Goal: Transaction & Acquisition: Purchase product/service

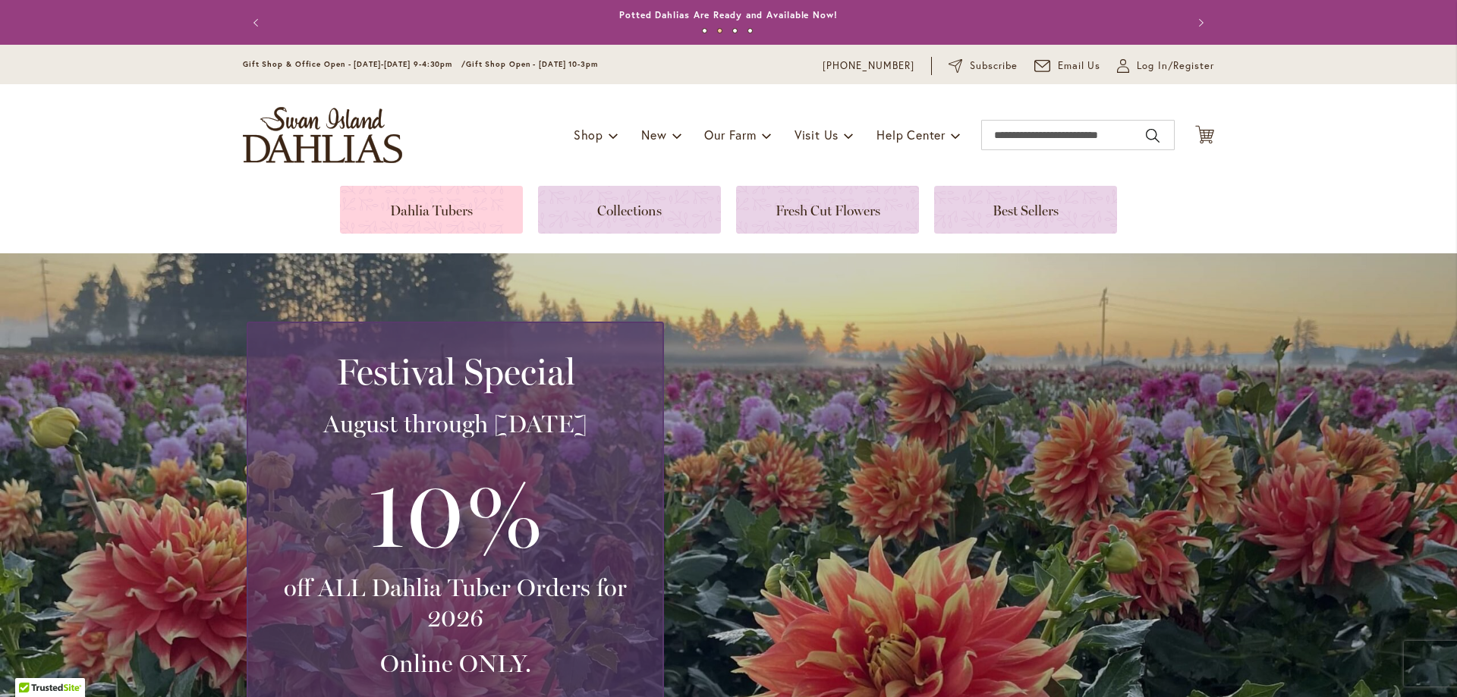
click at [470, 228] on link at bounding box center [431, 210] width 183 height 48
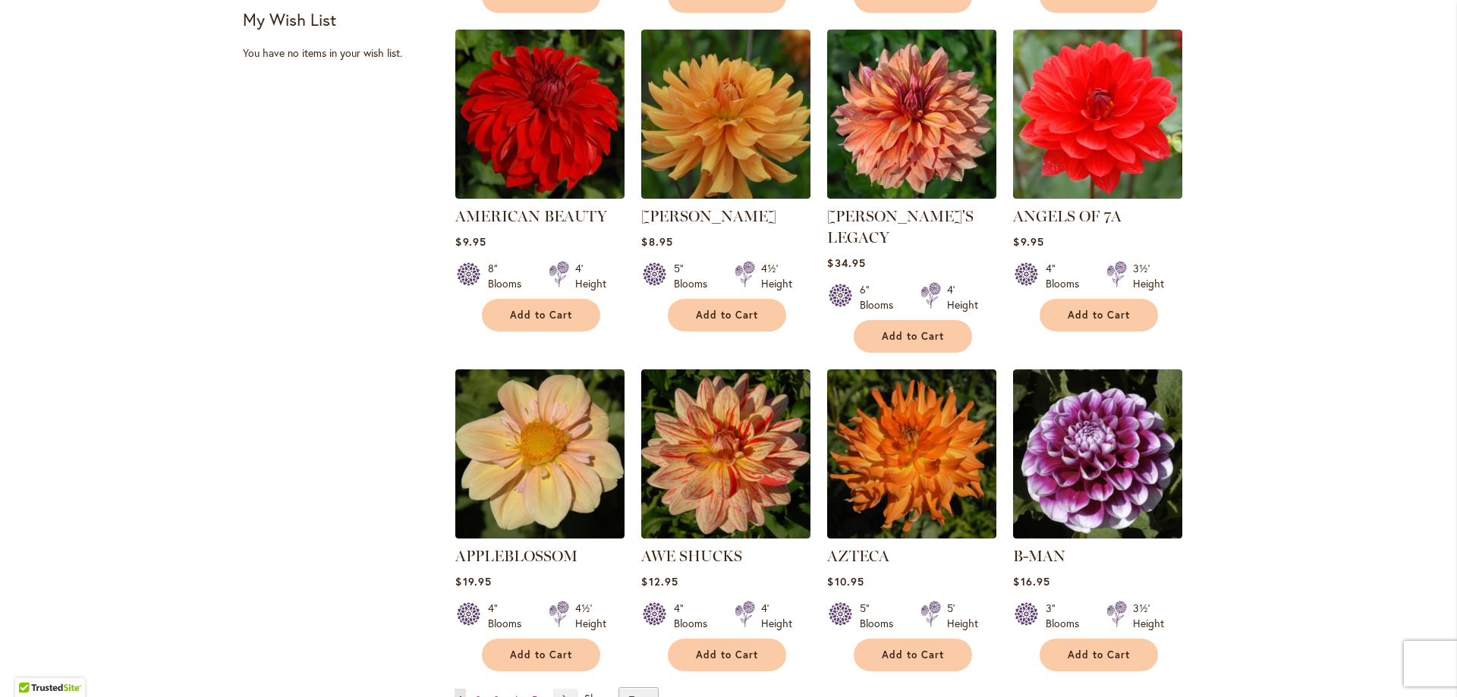
scroll to position [1062, 0]
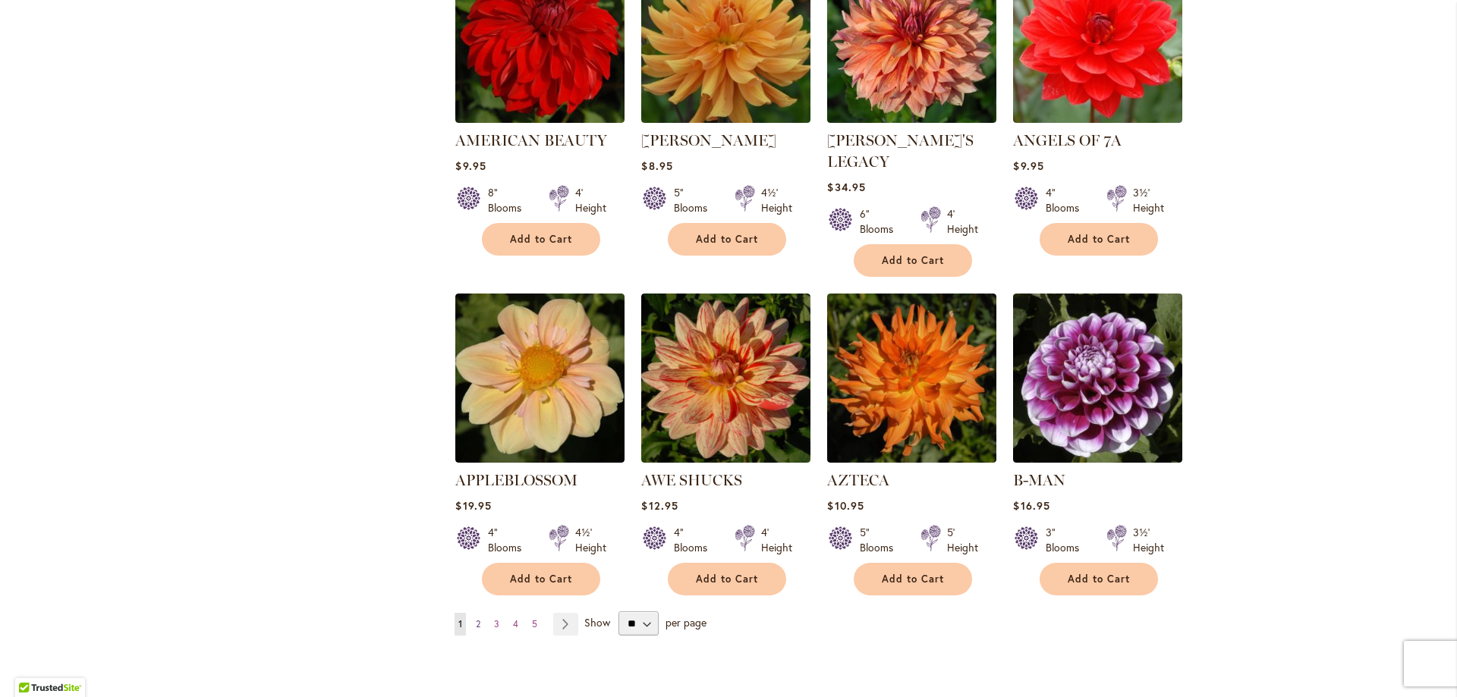
click at [475, 613] on link "Page 2" at bounding box center [478, 624] width 12 height 23
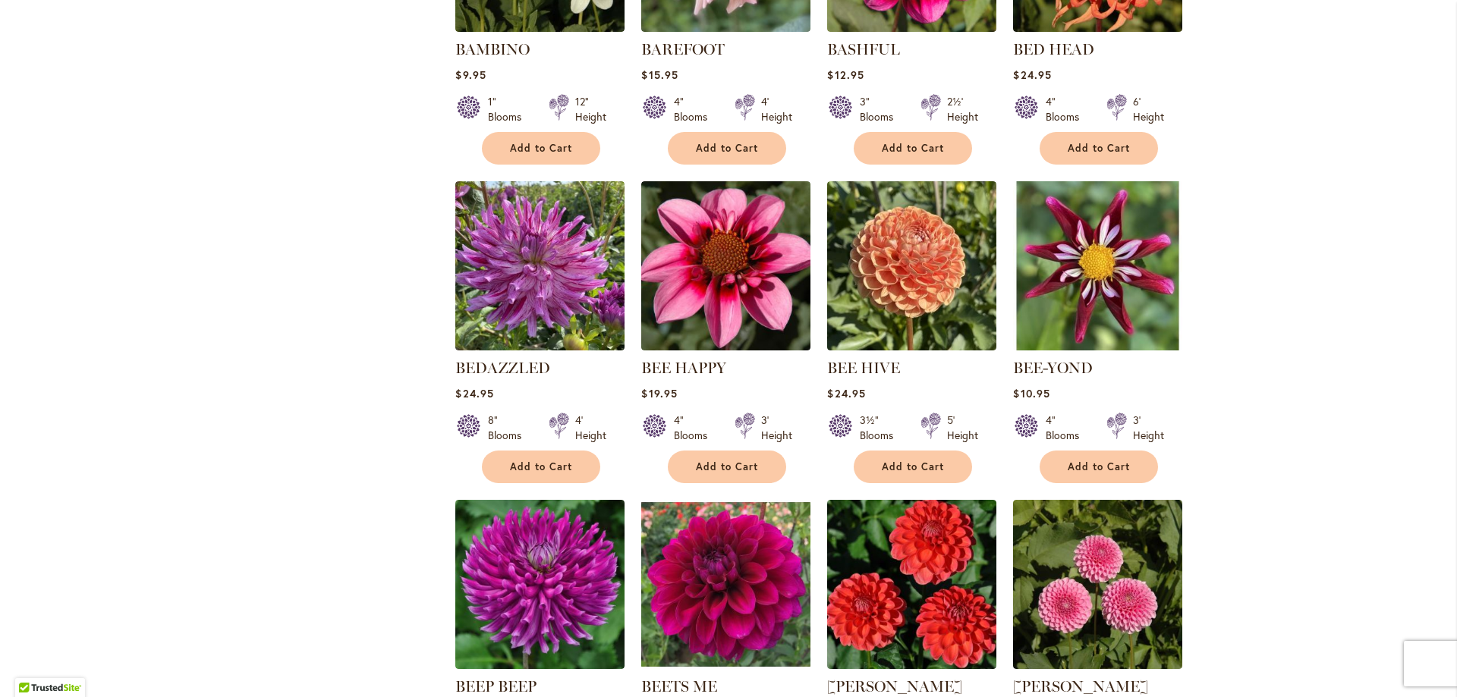
scroll to position [1062, 0]
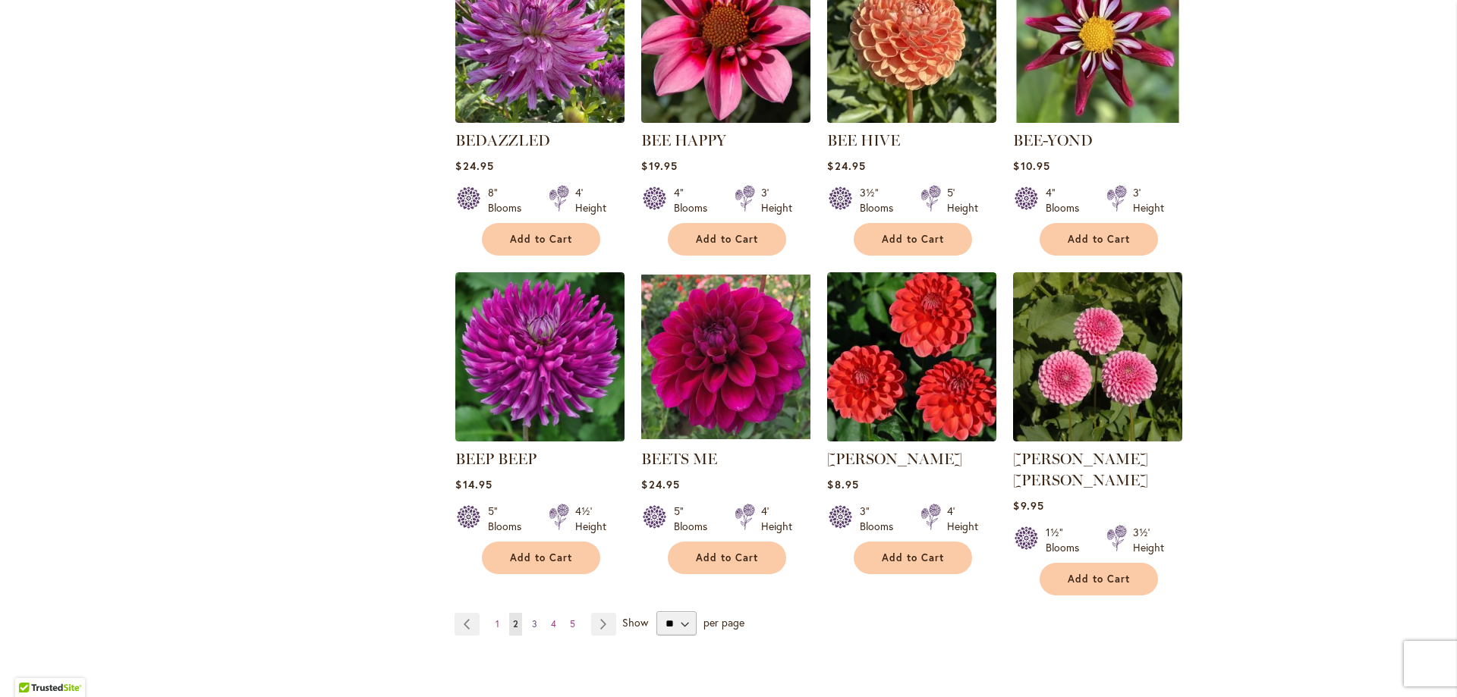
click at [532, 618] on span "3" at bounding box center [534, 623] width 5 height 11
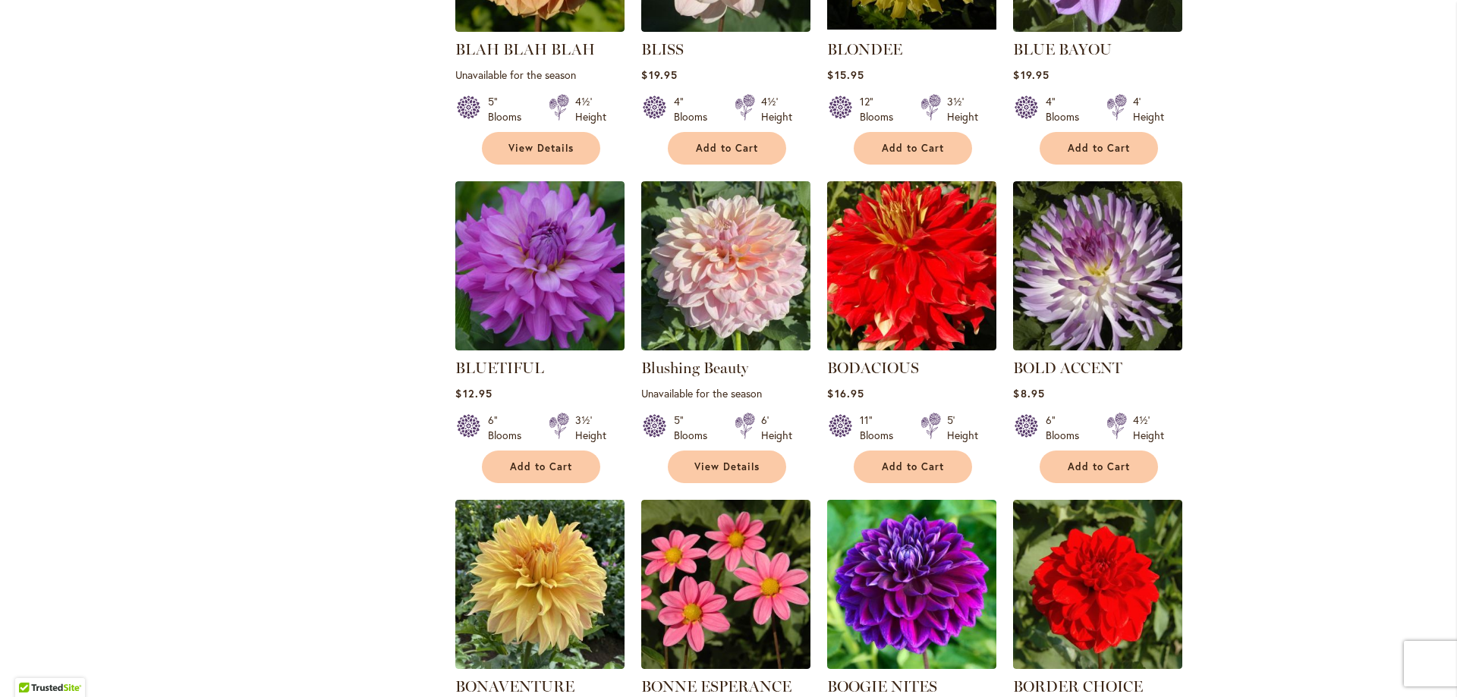
scroll to position [1062, 0]
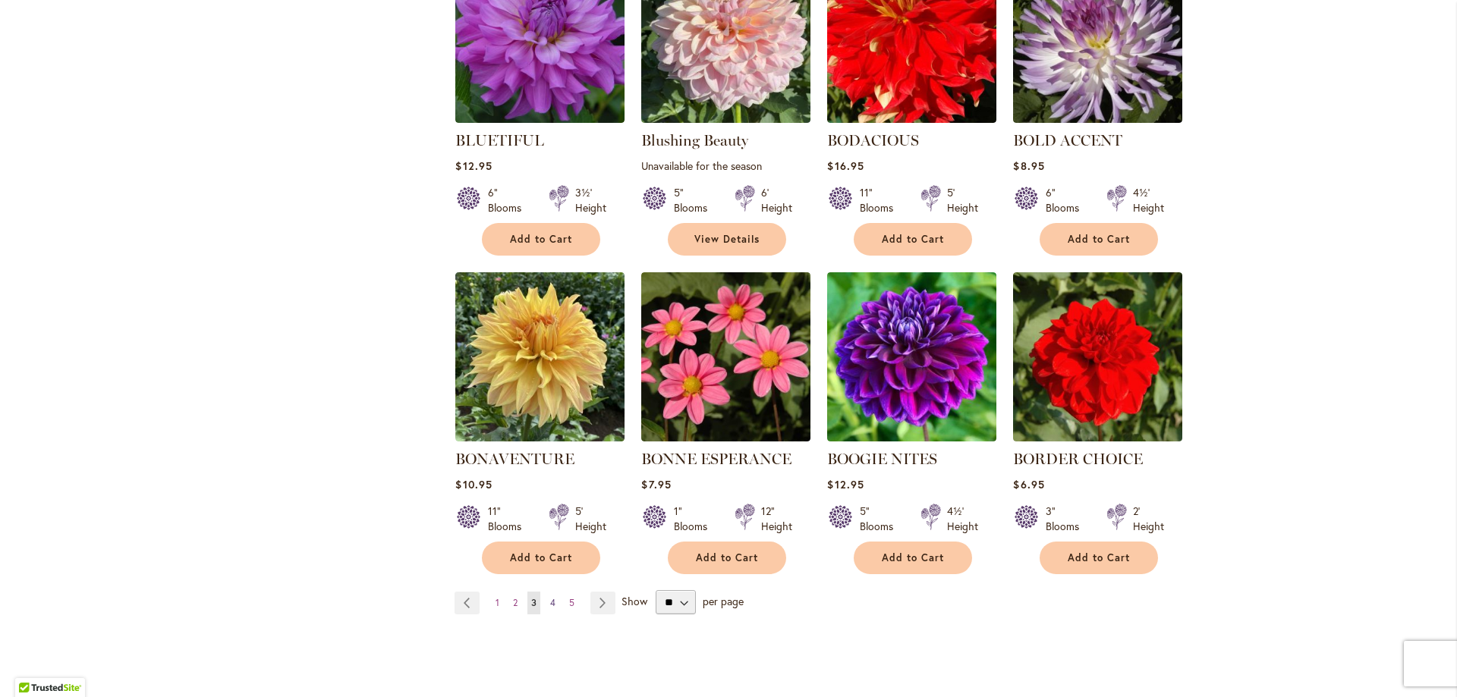
click at [550, 602] on span "4" at bounding box center [552, 602] width 5 height 11
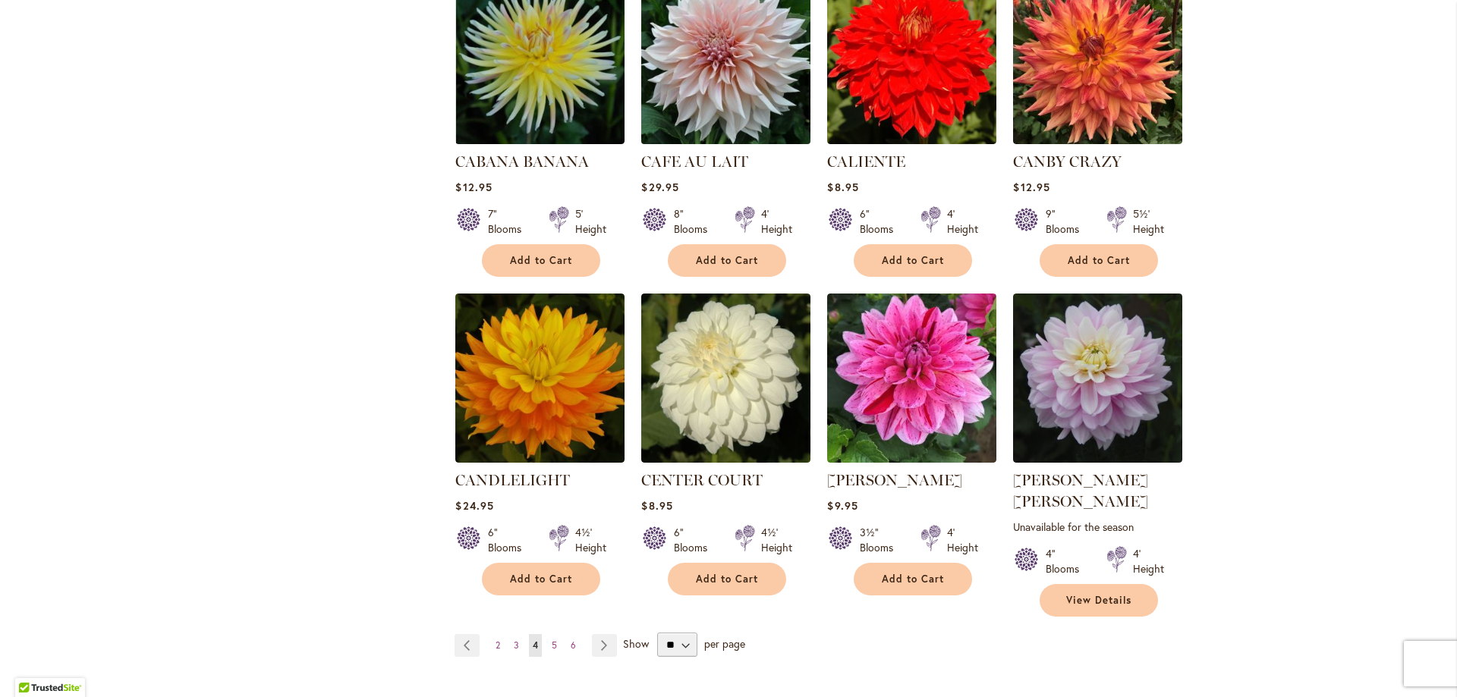
scroll to position [1138, 0]
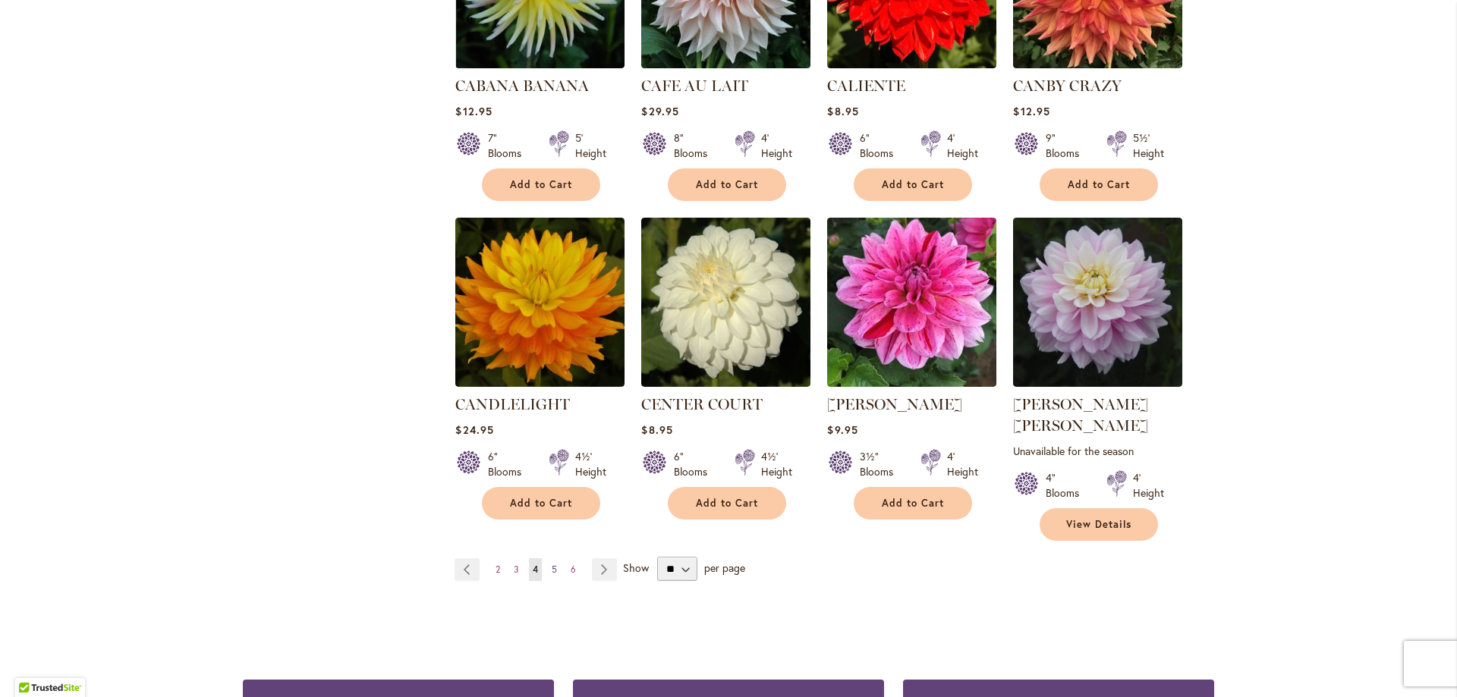
click at [552, 558] on link "Page 5" at bounding box center [554, 569] width 13 height 23
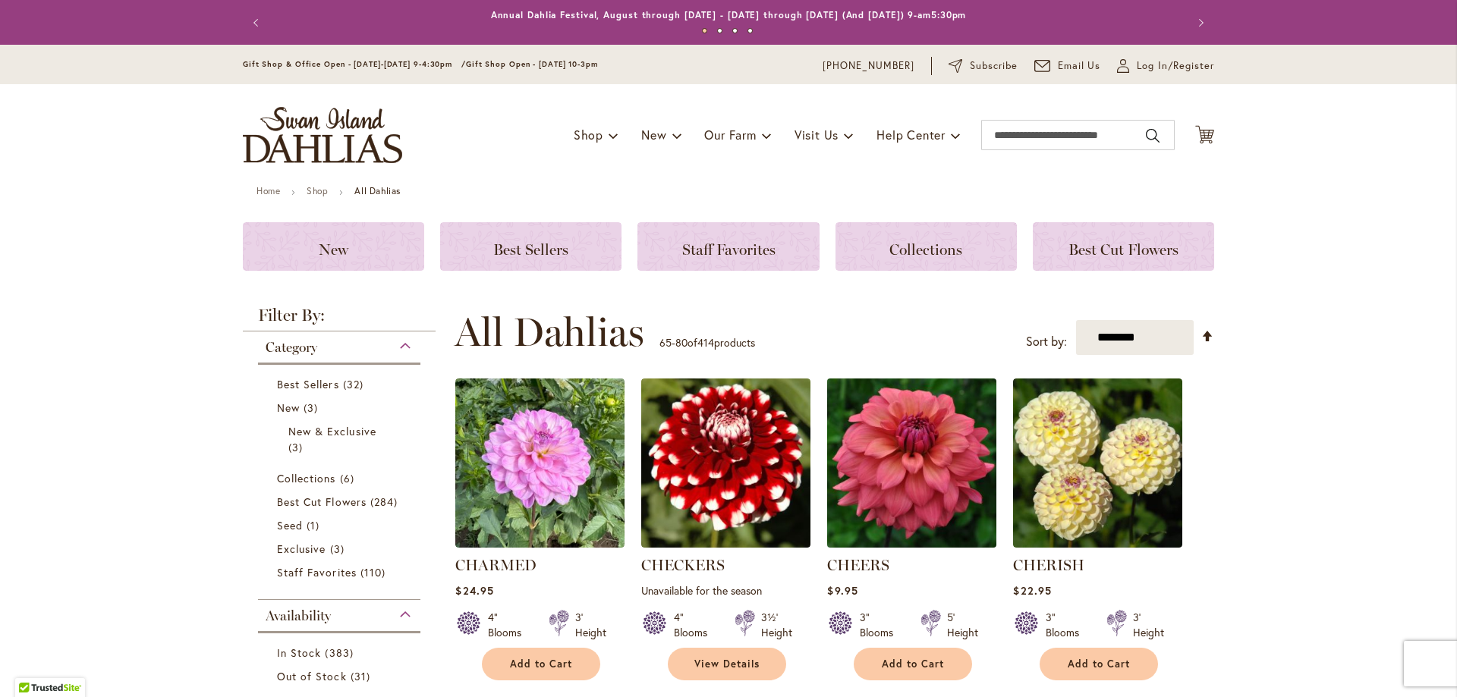
scroll to position [76, 0]
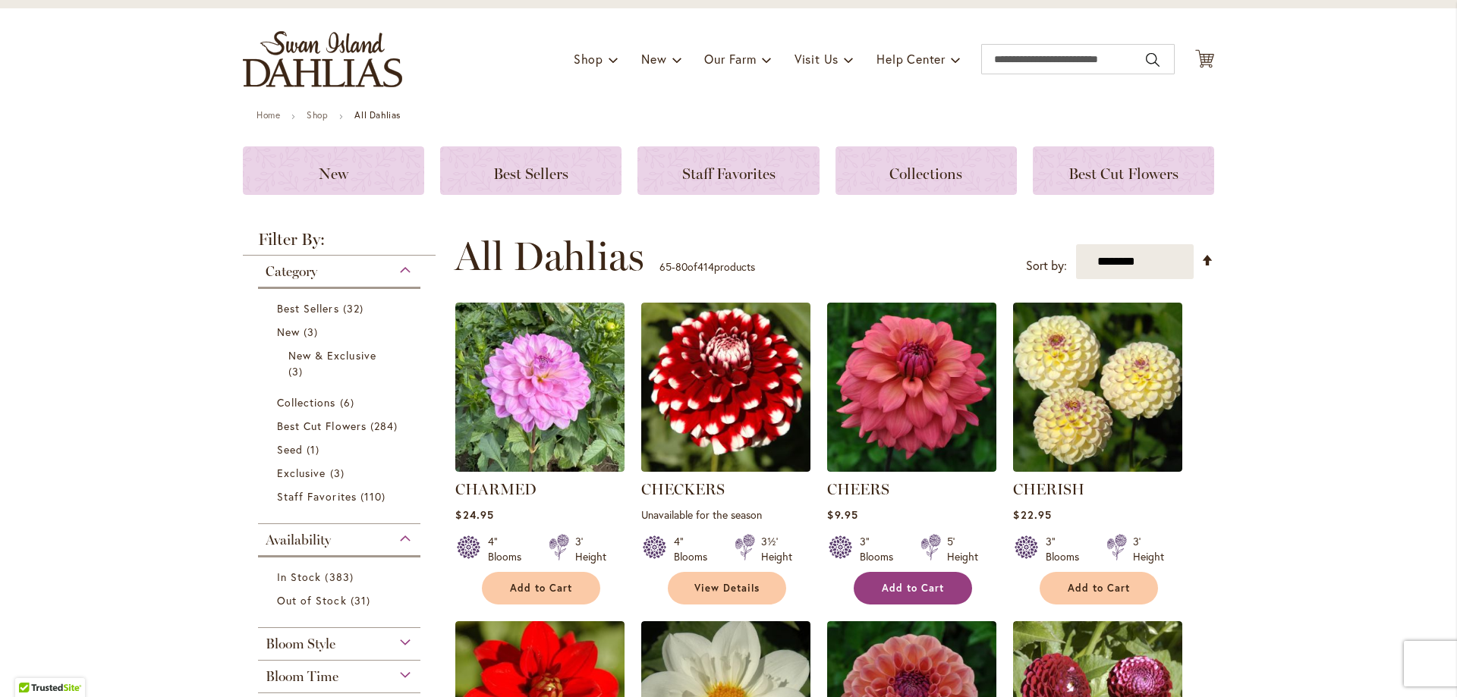
click at [909, 580] on button "Add to Cart" at bounding box center [913, 588] width 118 height 33
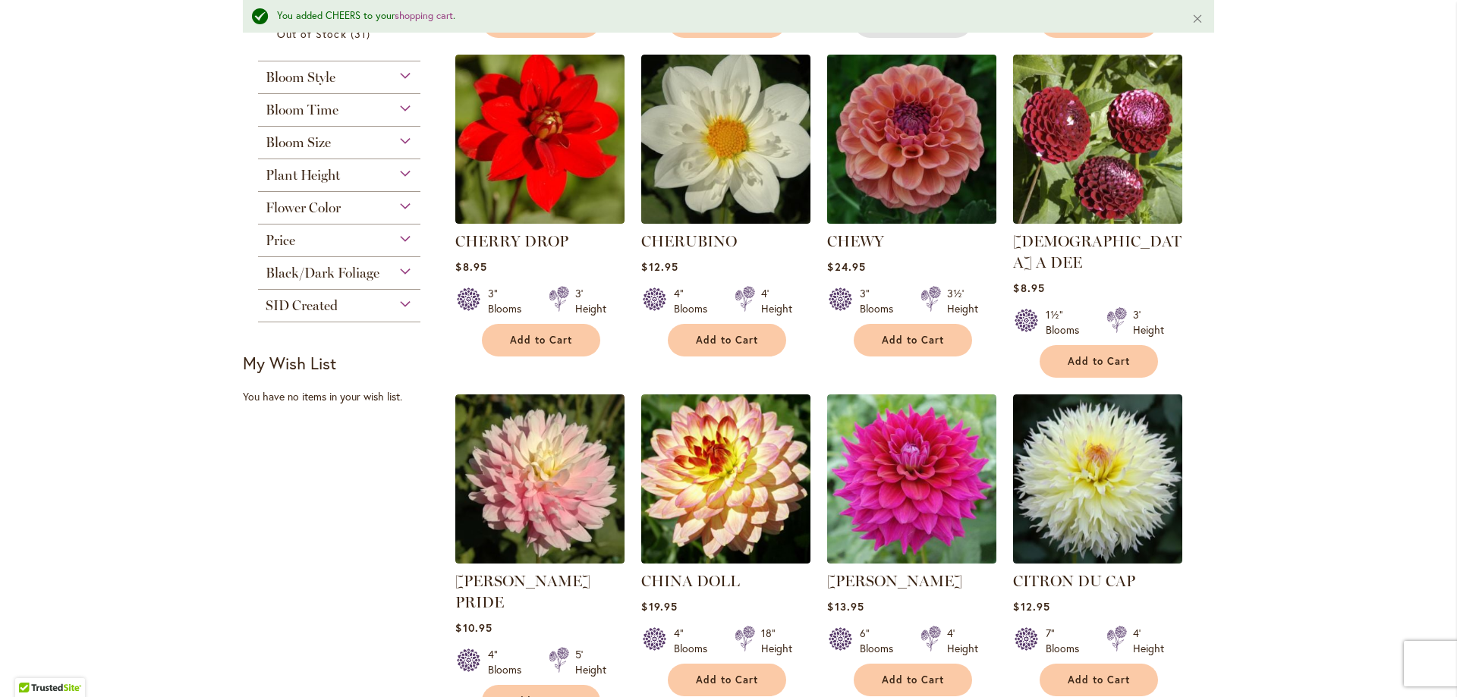
scroll to position [835, 0]
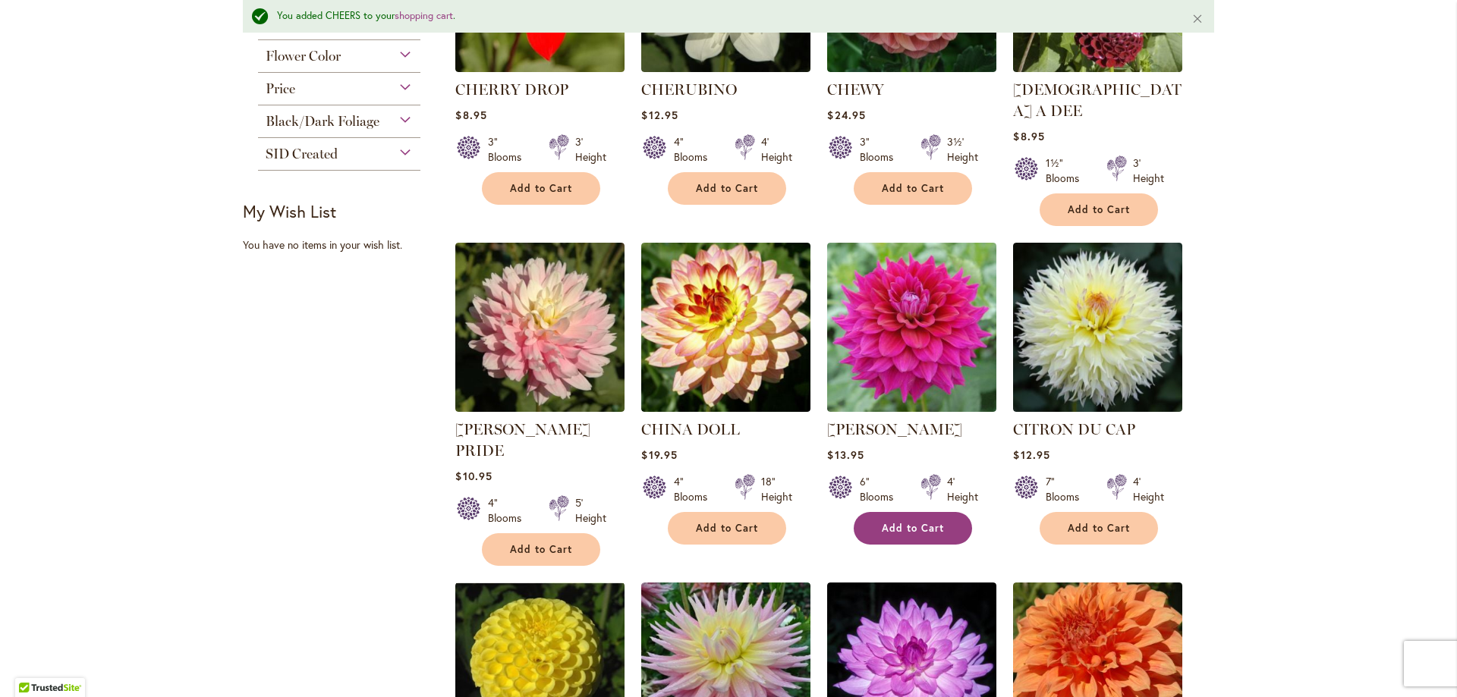
click at [907, 522] on span "Add to Cart" at bounding box center [913, 528] width 62 height 13
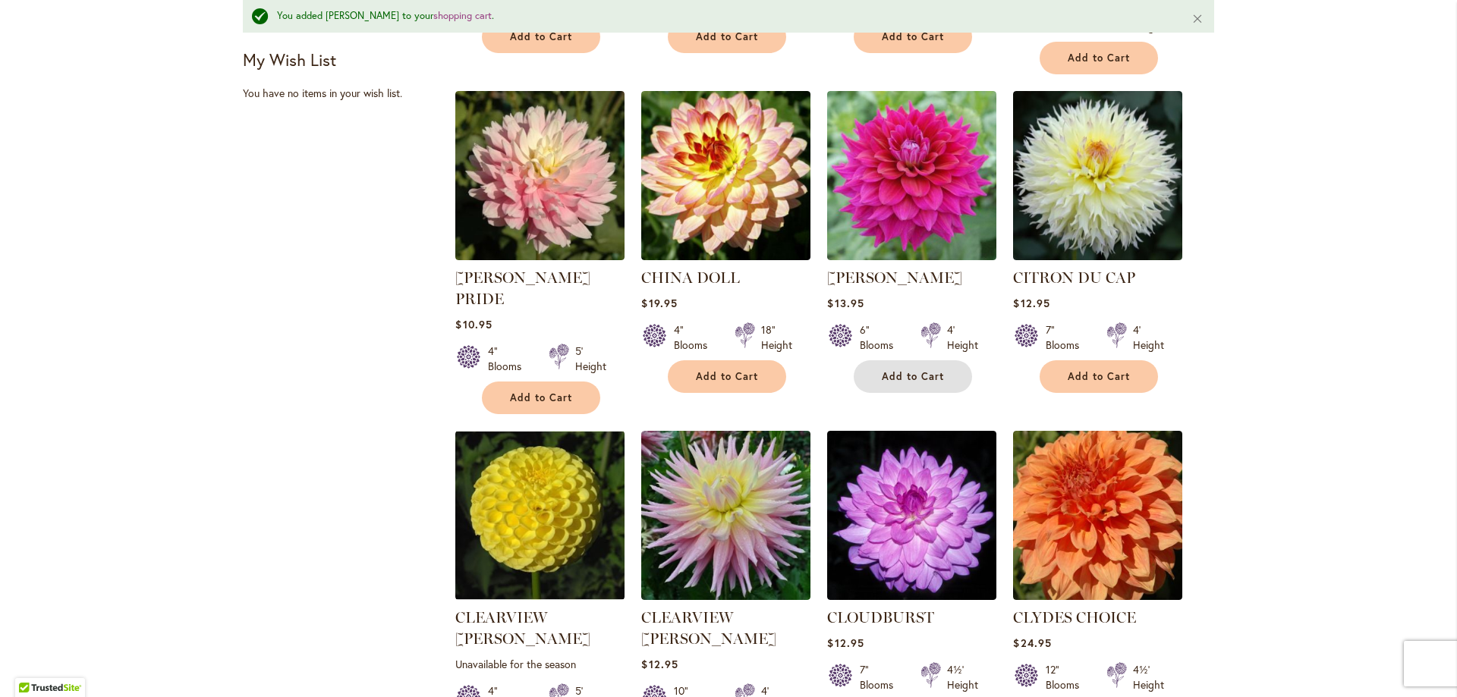
scroll to position [1138, 0]
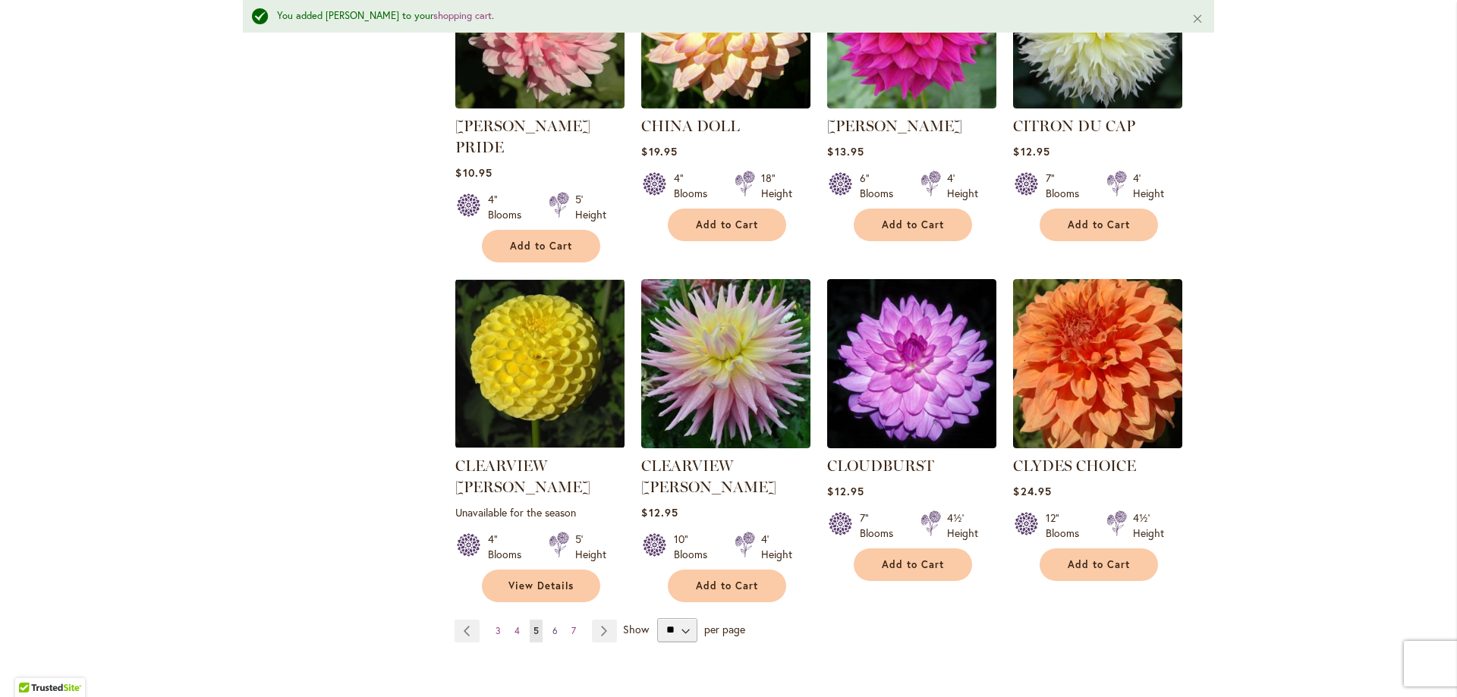
click at [554, 620] on link "Page 6" at bounding box center [555, 631] width 13 height 23
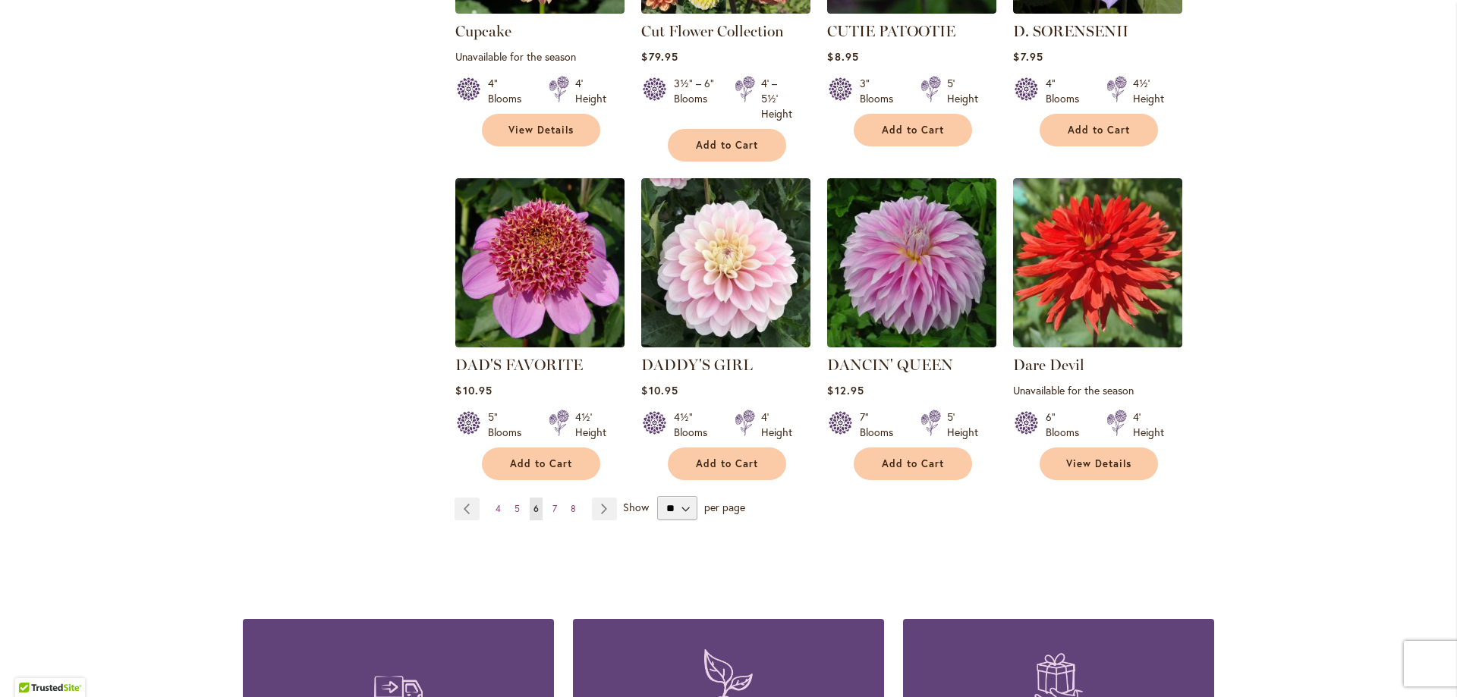
scroll to position [1290, 0]
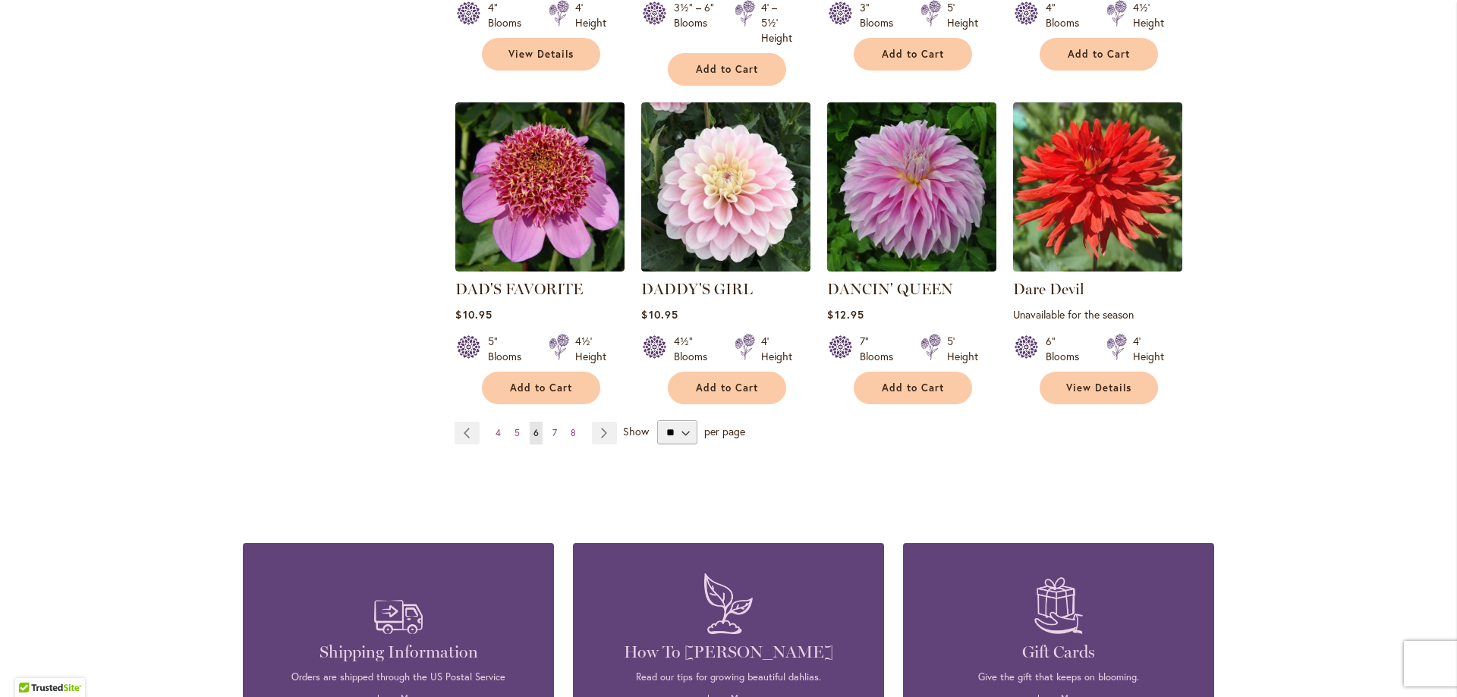
click at [553, 422] on link "Page 7" at bounding box center [555, 433] width 12 height 23
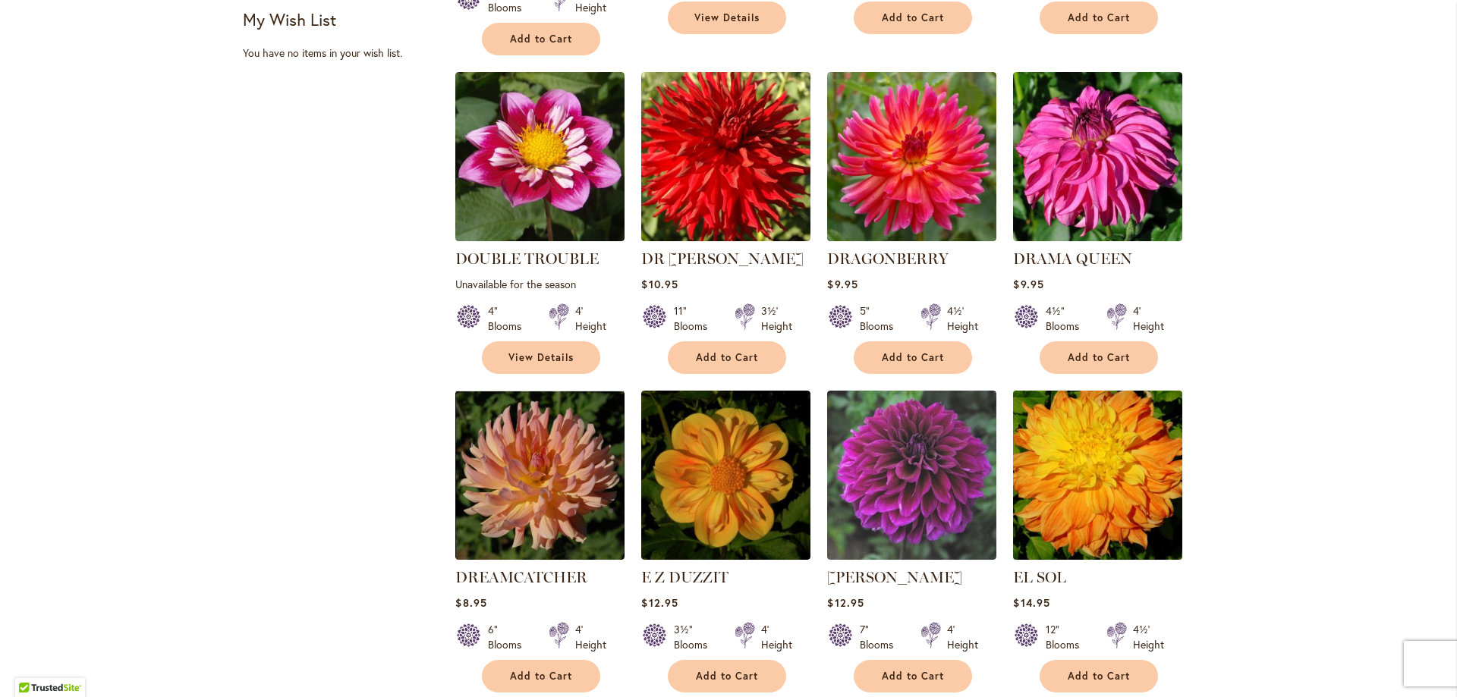
scroll to position [1062, 0]
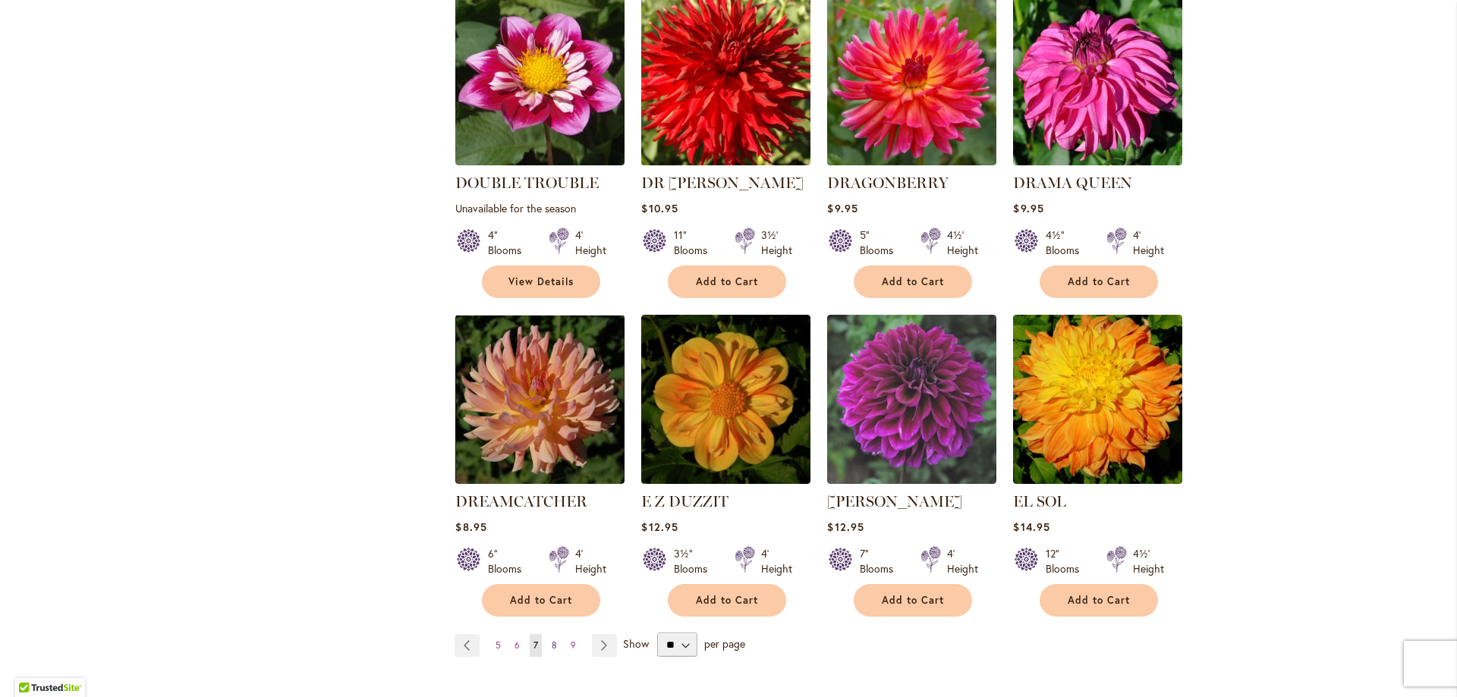
click at [553, 634] on link "Page 8" at bounding box center [554, 645] width 13 height 23
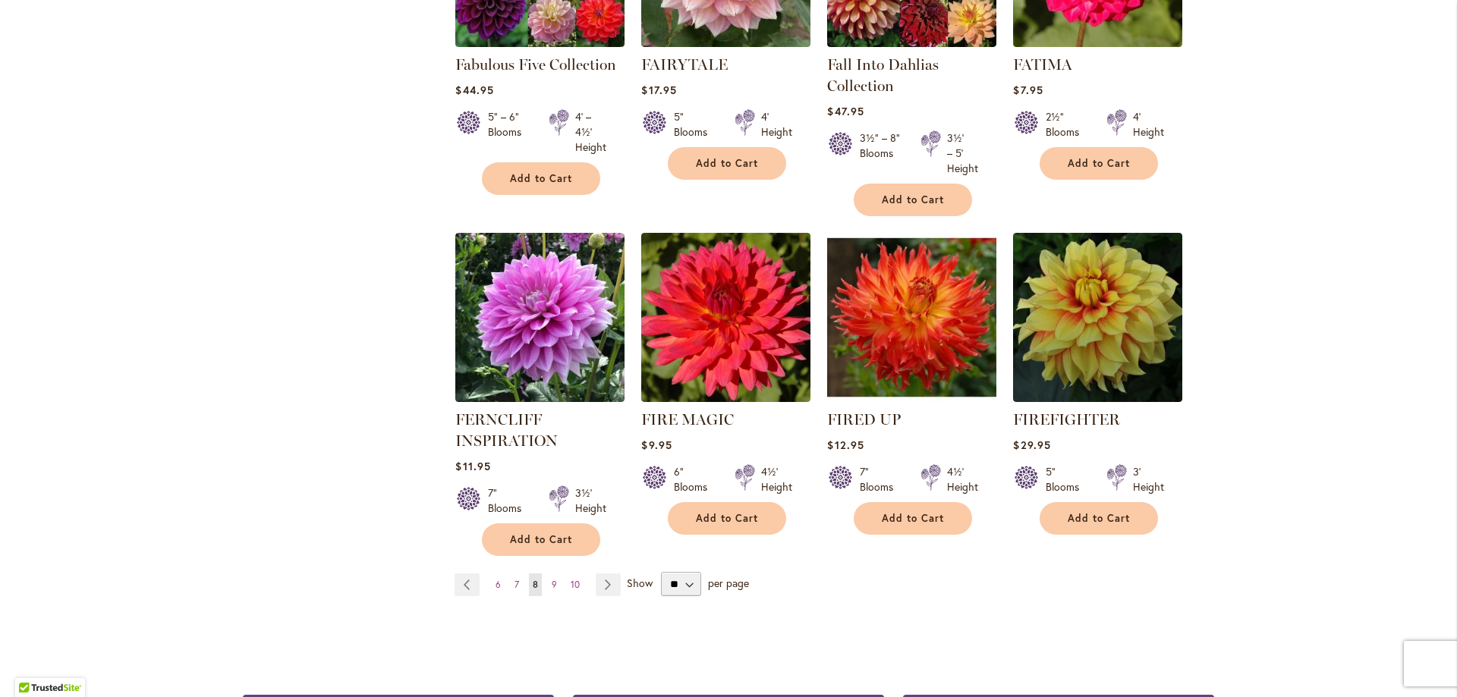
scroll to position [1290, 0]
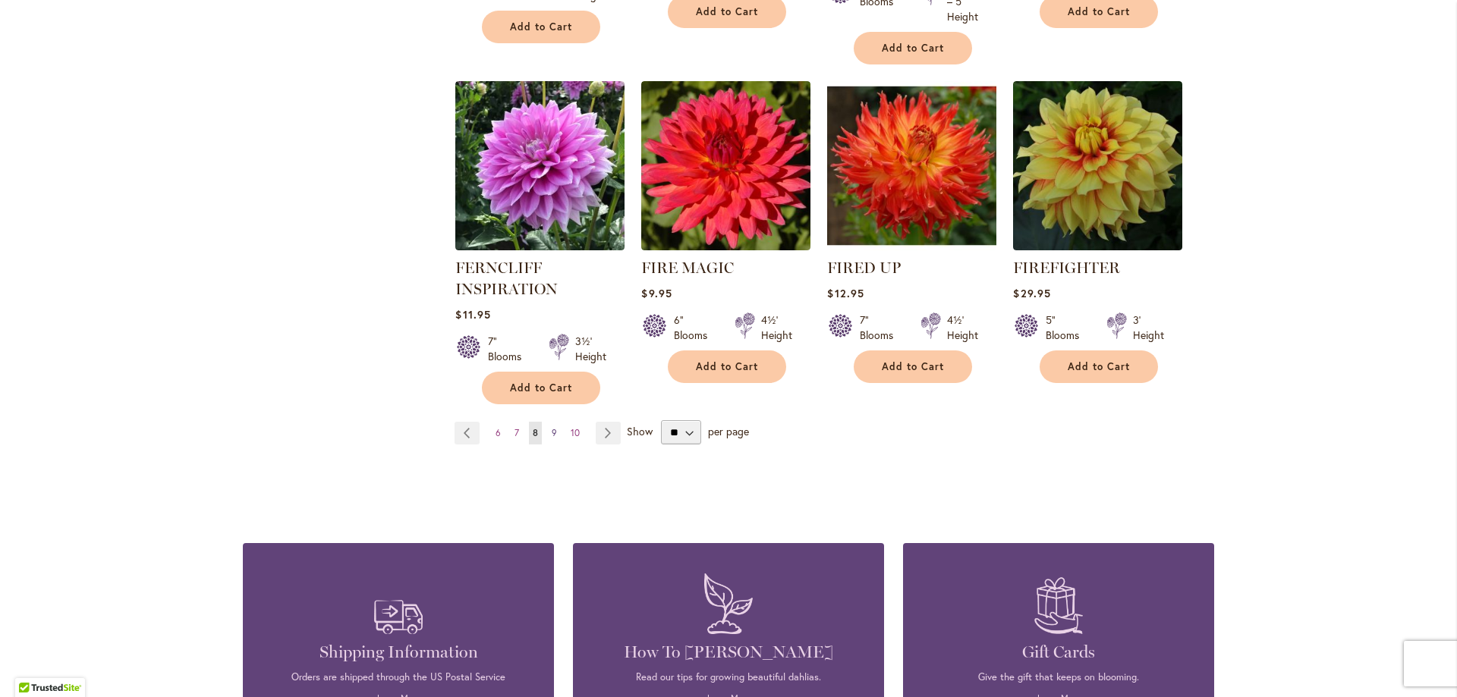
click at [552, 429] on span "9" at bounding box center [554, 432] width 5 height 11
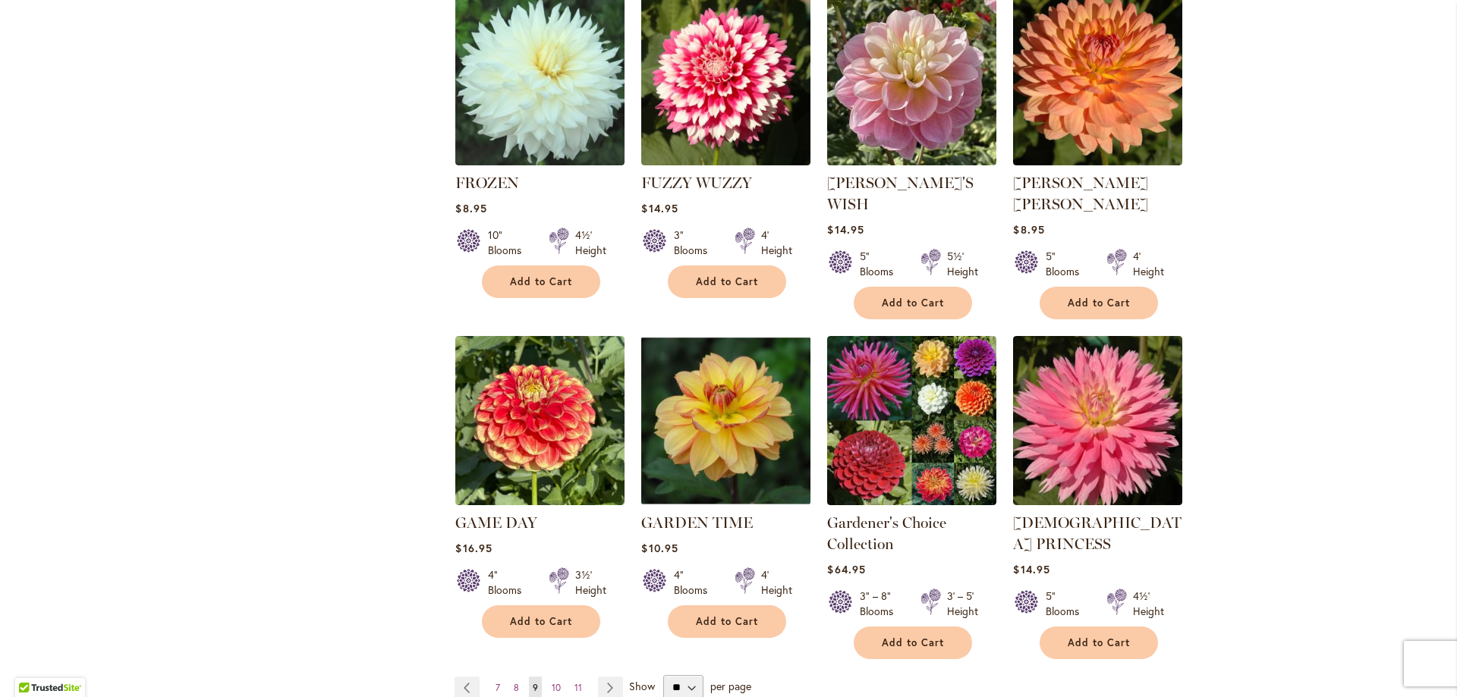
scroll to position [1138, 0]
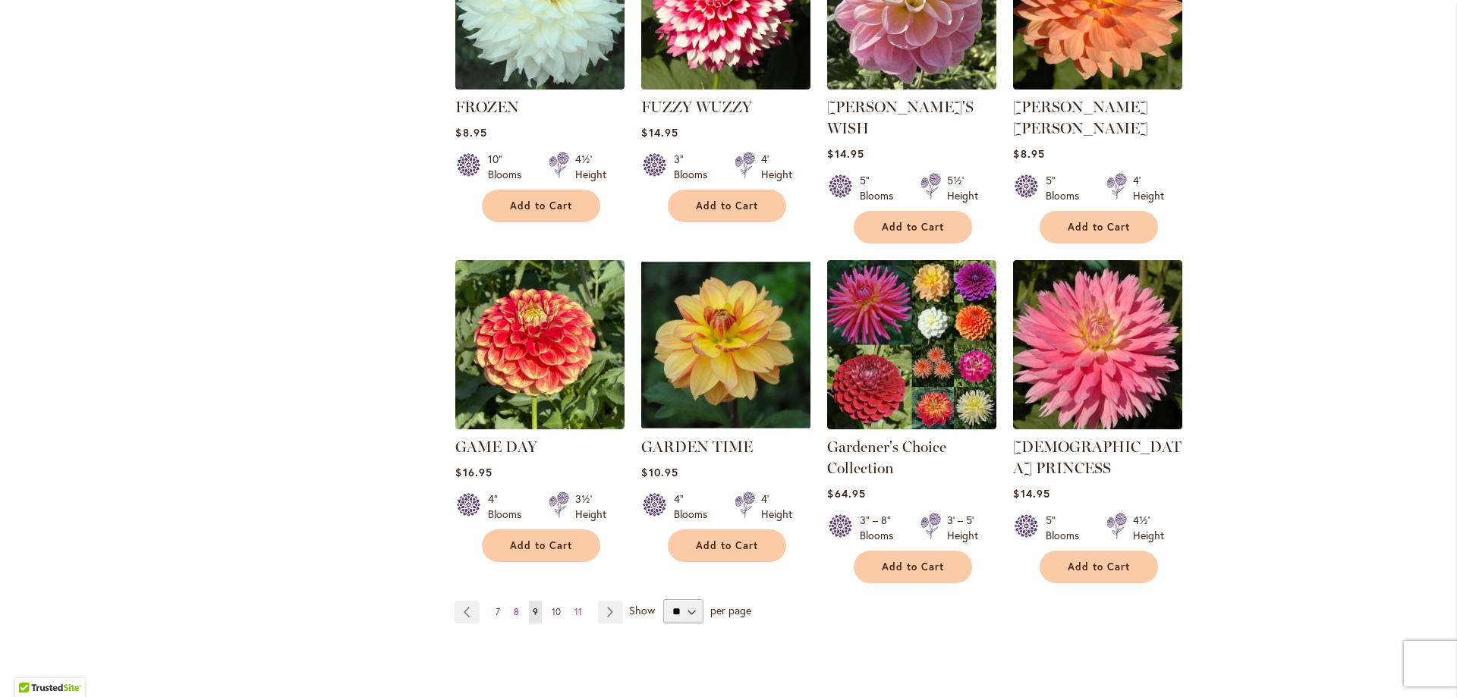
click at [557, 601] on link "Page 10" at bounding box center [556, 612] width 17 height 23
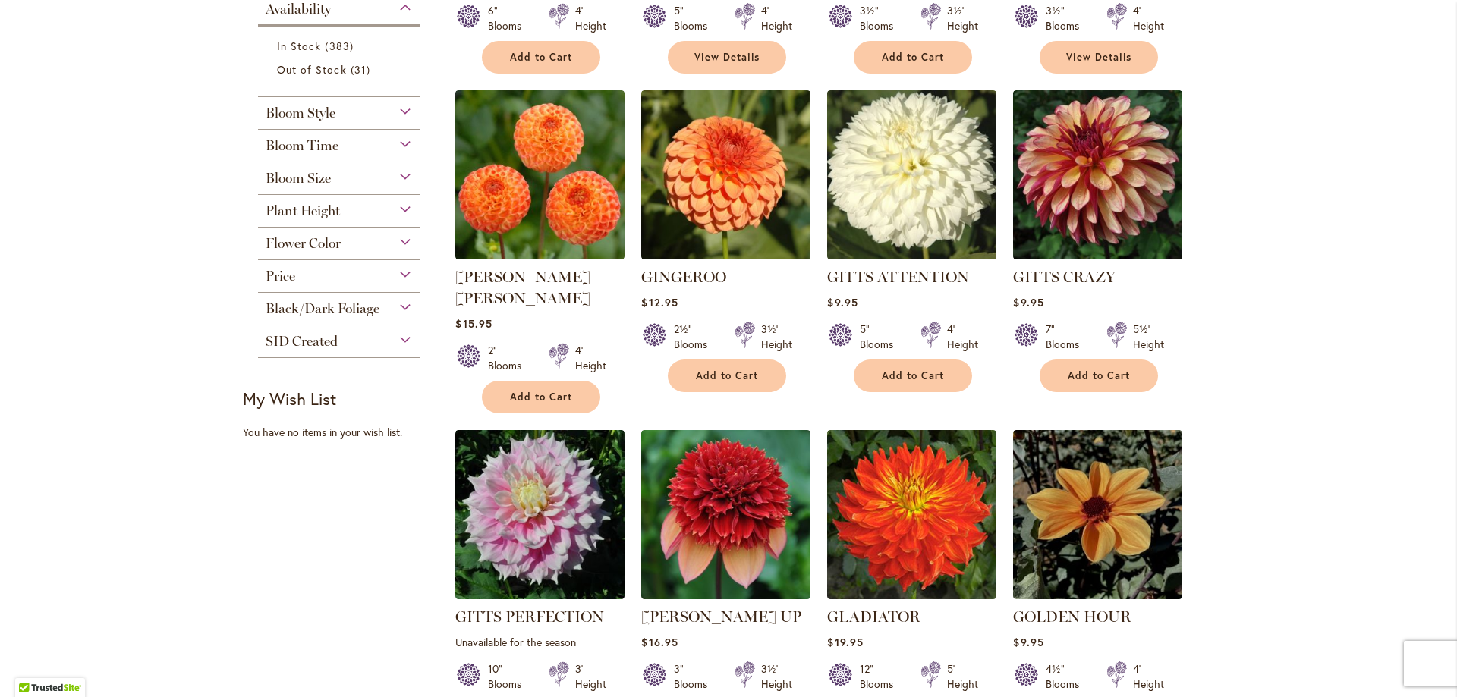
scroll to position [759, 0]
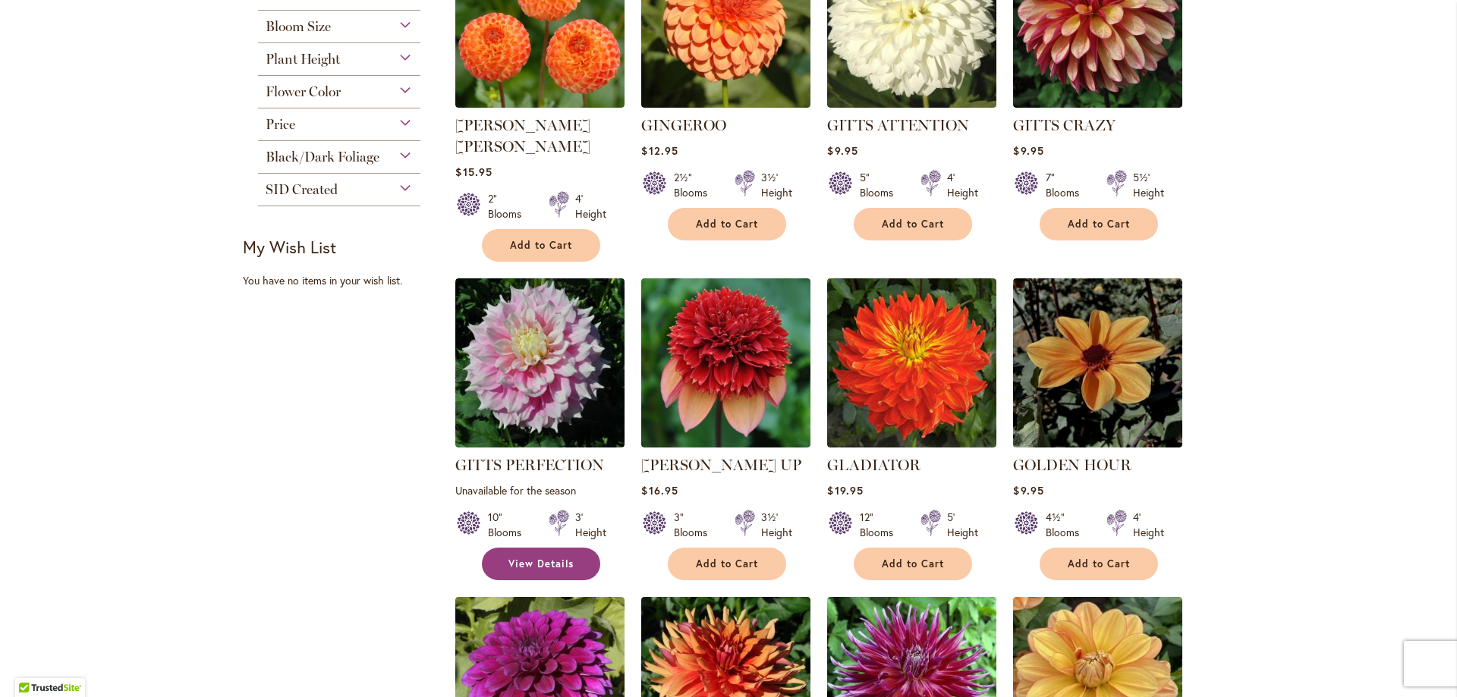
click at [515, 558] on span "View Details" at bounding box center [540, 564] width 65 height 13
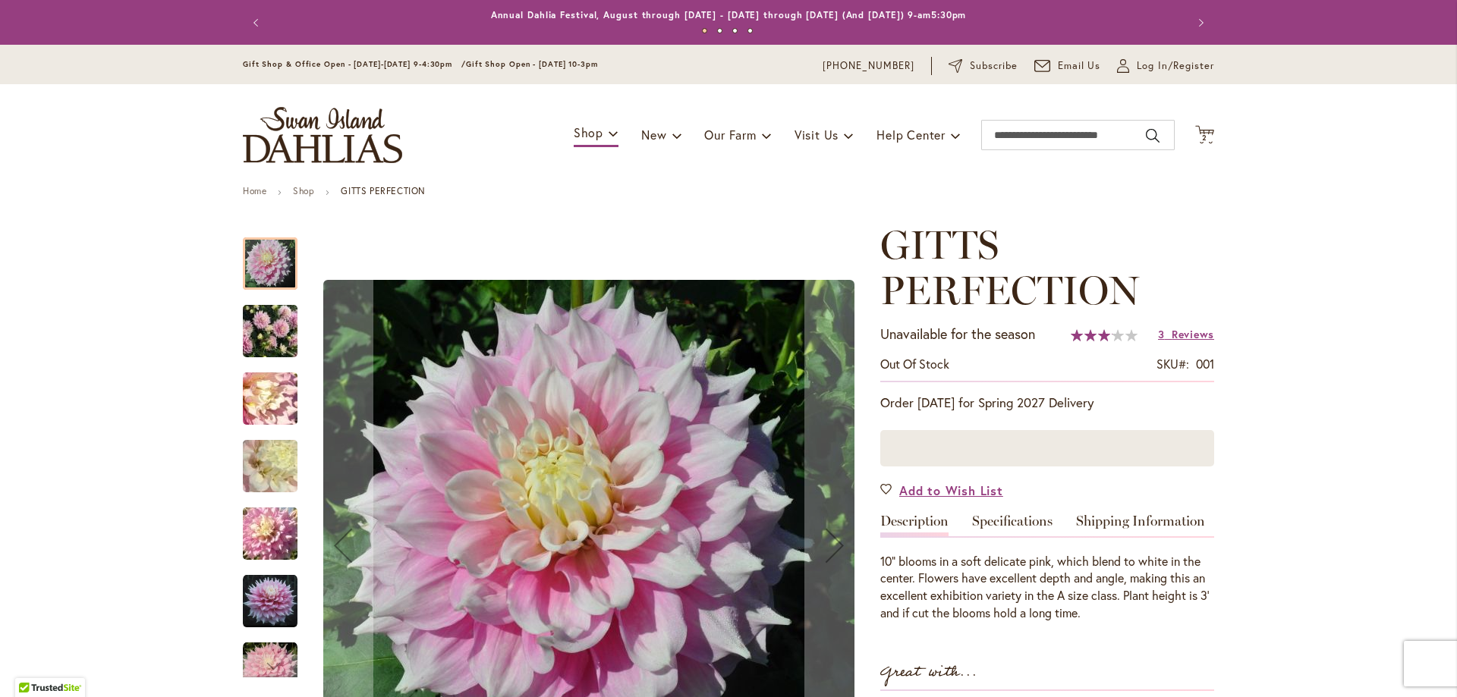
scroll to position [76, 0]
